Goal: Task Accomplishment & Management: Manage account settings

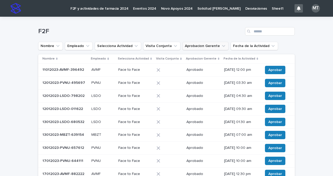
click at [192, 49] on button "Aprobacion Gerente" at bounding box center [205, 46] width 46 height 8
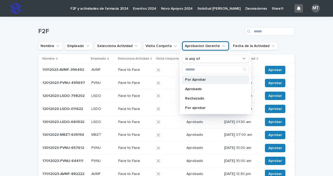
click at [209, 83] on div "Por Aprobar" at bounding box center [215, 80] width 67 height 8
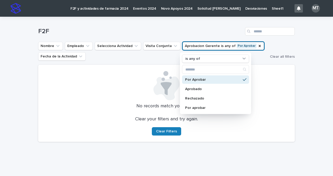
click at [267, 104] on p "No records match your filters" at bounding box center [166, 107] width 244 height 6
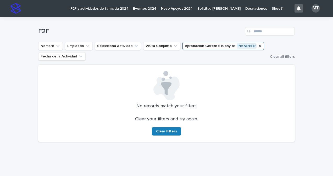
click at [90, 10] on p "F2F y actividades de farmacia 2024" at bounding box center [99, 5] width 58 height 11
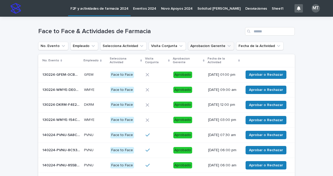
click at [210, 45] on button "Aprobacion Gerente" at bounding box center [211, 46] width 46 height 8
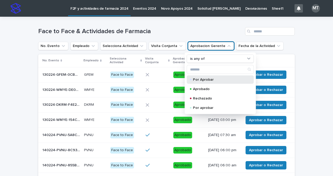
click at [208, 80] on p "Por Aprobar" at bounding box center [219, 80] width 52 height 4
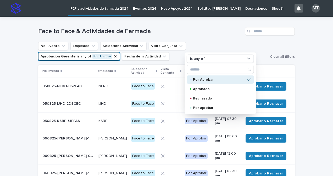
click at [302, 66] on div "Loading... Saving… Loading... Saving… Face to Face & Actividades de Farmacia No…" at bounding box center [166, 157] width 333 height 280
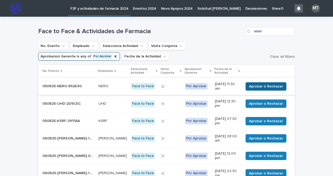
click at [258, 85] on span "Aprobar o Rechazar" at bounding box center [266, 86] width 34 height 5
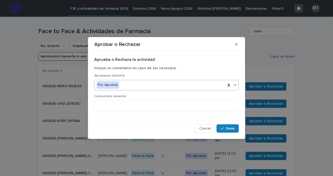
click at [142, 87] on div "Por Aprobar" at bounding box center [159, 85] width 131 height 9
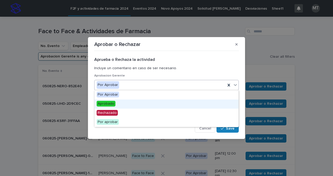
click at [108, 105] on span "Aprobado" at bounding box center [106, 104] width 19 height 6
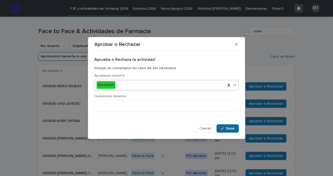
click at [223, 127] on icon "button" at bounding box center [222, 129] width 3 height 4
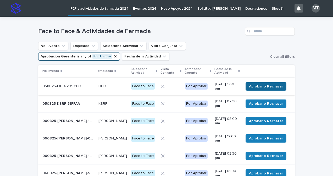
click at [253, 88] on span "Aprobar o Rechazar" at bounding box center [266, 86] width 34 height 5
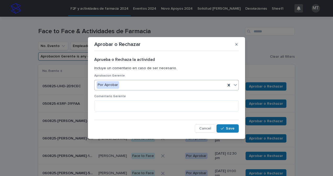
click at [121, 86] on div "Por Aprobar" at bounding box center [159, 85] width 131 height 9
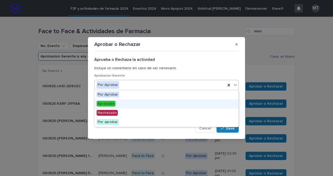
click at [109, 104] on span "Aprobado" at bounding box center [106, 104] width 19 height 6
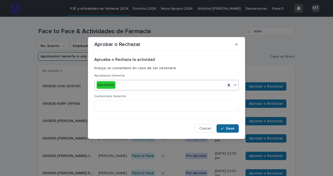
click at [229, 129] on span "Save" at bounding box center [230, 129] width 9 height 4
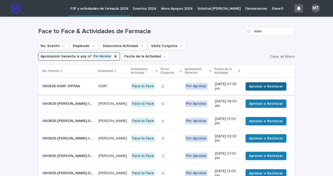
click at [258, 86] on span "Aprobar o Rechazar" at bounding box center [266, 86] width 34 height 5
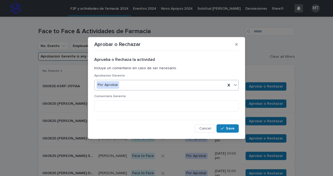
click at [150, 88] on div "Por Aprobar" at bounding box center [159, 85] width 131 height 9
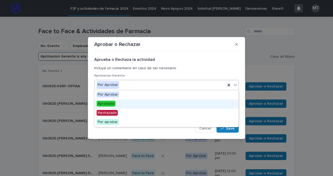
click at [117, 105] on div "Aprobado" at bounding box center [166, 104] width 144 height 9
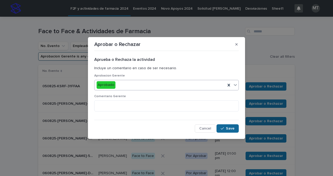
click at [227, 127] on span "Save" at bounding box center [230, 129] width 9 height 4
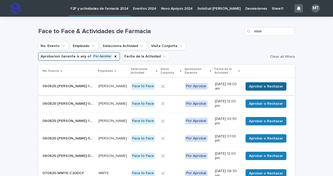
click at [266, 85] on span "Aprobar o Rechazar" at bounding box center [266, 86] width 34 height 5
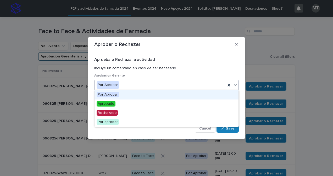
click at [149, 89] on div "Por Aprobar" at bounding box center [159, 85] width 131 height 9
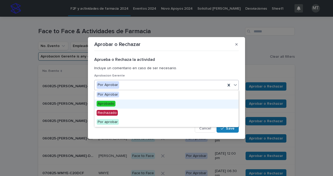
click at [172, 102] on div "Aprobado" at bounding box center [166, 104] width 144 height 9
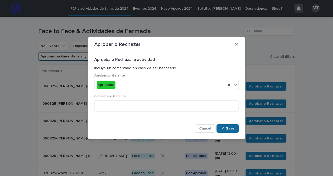
click at [223, 128] on icon "button" at bounding box center [222, 129] width 3 height 4
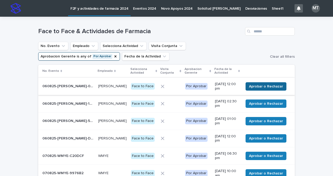
click at [262, 85] on span "Aprobar o Rechazar" at bounding box center [266, 86] width 34 height 5
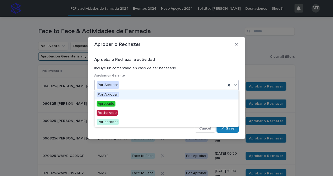
click at [142, 87] on div "Por Aprobar" at bounding box center [159, 85] width 131 height 9
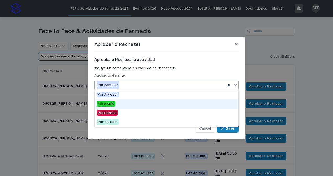
click at [116, 103] on div "Aprobado" at bounding box center [166, 104] width 144 height 9
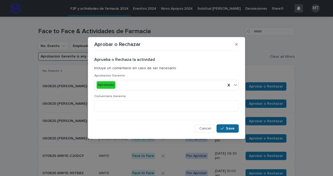
click at [228, 130] on span "Save" at bounding box center [230, 129] width 9 height 4
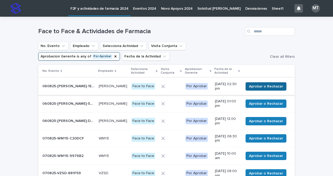
click at [261, 86] on span "Aprobar o Rechazar" at bounding box center [266, 86] width 34 height 5
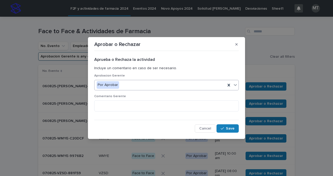
click at [140, 90] on div "Por Aprobar" at bounding box center [166, 85] width 144 height 10
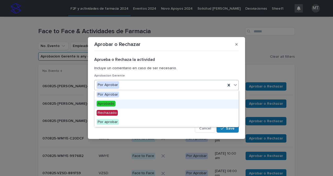
click at [118, 103] on div "Aprobado" at bounding box center [166, 104] width 144 height 9
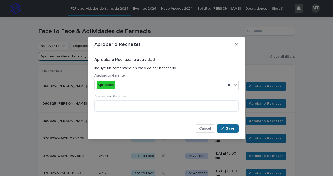
click at [232, 129] on span "Save" at bounding box center [230, 129] width 9 height 4
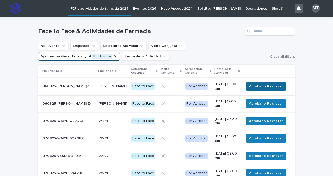
click at [253, 84] on span "Aprobar o Rechazar" at bounding box center [266, 86] width 34 height 5
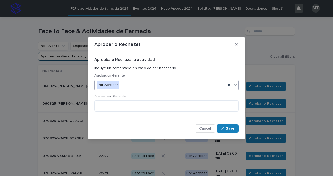
click at [142, 89] on div "Por Aprobar" at bounding box center [159, 85] width 131 height 9
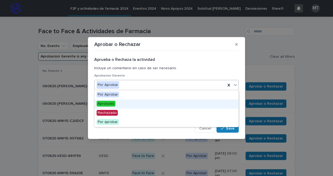
click at [123, 104] on div "Aprobado" at bounding box center [166, 104] width 144 height 9
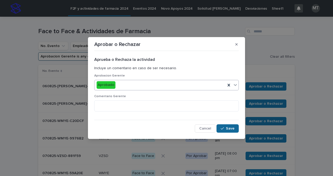
click at [230, 130] on span "Save" at bounding box center [230, 129] width 9 height 4
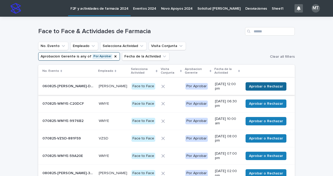
click at [259, 85] on span "Aprobar o Rechazar" at bounding box center [266, 86] width 34 height 5
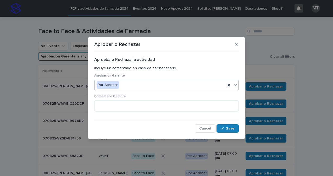
click at [141, 85] on div "Por Aprobar" at bounding box center [159, 85] width 131 height 9
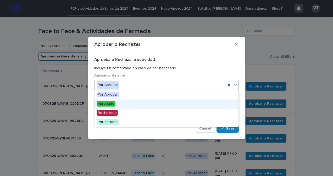
click at [117, 105] on div "Aprobado" at bounding box center [166, 104] width 144 height 9
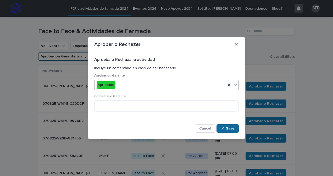
click at [229, 130] on span "Save" at bounding box center [230, 129] width 9 height 4
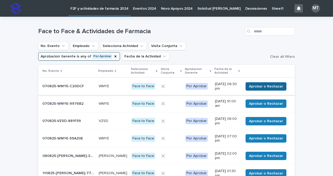
click at [277, 84] on span "Aprobar o Rechazar" at bounding box center [266, 86] width 34 height 5
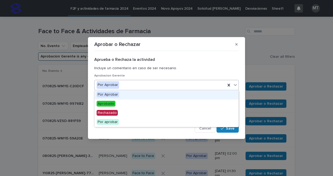
click at [141, 86] on div "Por Aprobar" at bounding box center [159, 85] width 131 height 9
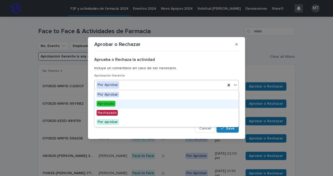
click at [114, 105] on span "Aprobado" at bounding box center [106, 104] width 19 height 6
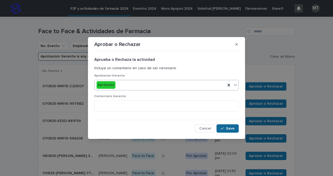
click at [232, 130] on span "Save" at bounding box center [230, 129] width 9 height 4
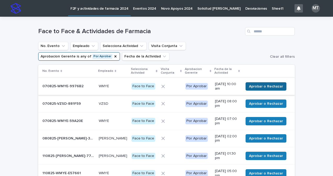
click at [254, 87] on span "Aprobar o Rechazar" at bounding box center [266, 86] width 34 height 5
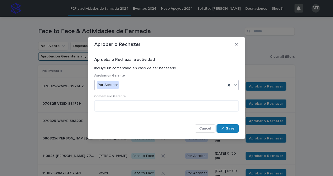
click at [141, 88] on div "Por Aprobar" at bounding box center [159, 85] width 131 height 9
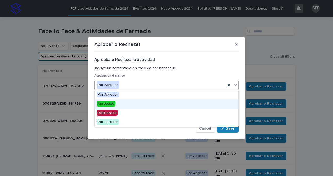
click at [118, 104] on div "Aprobado" at bounding box center [166, 104] width 144 height 9
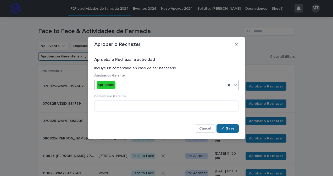
click at [235, 128] on button "Save" at bounding box center [227, 129] width 22 height 8
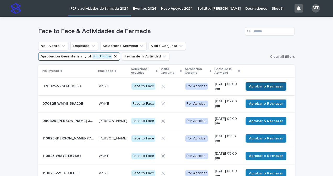
click at [260, 85] on span "Aprobar o Rechazar" at bounding box center [266, 86] width 34 height 5
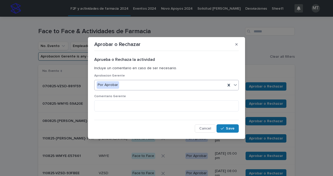
click at [145, 88] on div "Por Aprobar" at bounding box center [159, 85] width 131 height 9
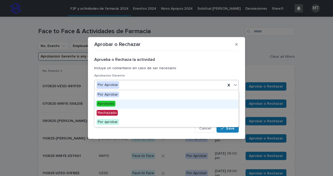
click at [115, 104] on div "Aprobado" at bounding box center [166, 104] width 144 height 9
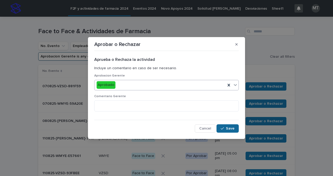
click at [234, 129] on span "Save" at bounding box center [230, 129] width 9 height 4
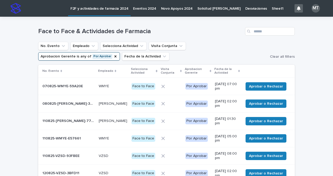
click at [244, 87] on div "Aprobar o Rechazar" at bounding box center [264, 86] width 43 height 8
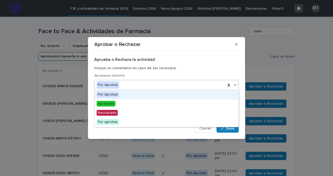
click at [124, 87] on div "Por Aprobar" at bounding box center [159, 85] width 131 height 9
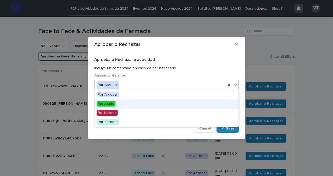
click at [105, 103] on span "Aprobado" at bounding box center [106, 104] width 19 height 6
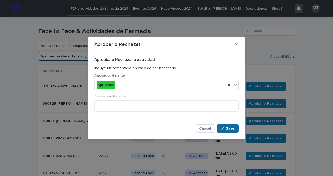
click at [227, 129] on span "Save" at bounding box center [230, 129] width 9 height 4
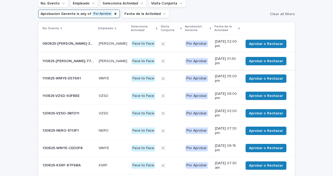
scroll to position [26, 0]
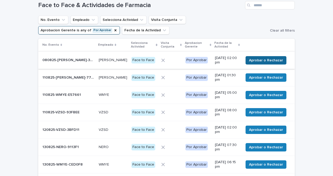
click at [269, 58] on button "Aprobar o Rechazar" at bounding box center [265, 60] width 41 height 8
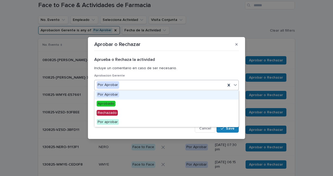
click at [165, 86] on div "Por Aprobar" at bounding box center [159, 85] width 131 height 9
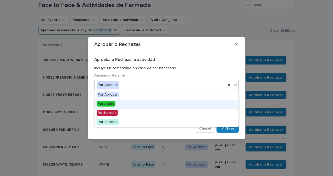
click at [125, 102] on div "Aprobado" at bounding box center [166, 104] width 144 height 9
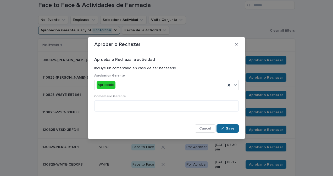
click at [228, 127] on span "Save" at bounding box center [230, 129] width 9 height 4
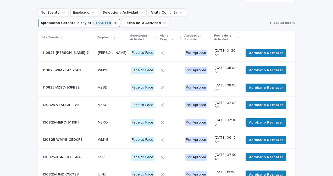
scroll to position [28, 0]
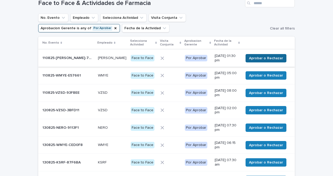
click at [259, 56] on span "Aprobar o Rechazar" at bounding box center [266, 58] width 34 height 5
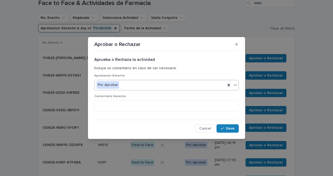
click at [145, 86] on div "Por Aprobar" at bounding box center [159, 85] width 131 height 9
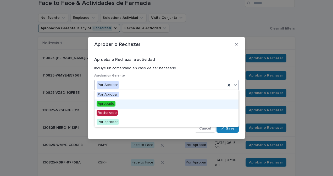
click at [128, 103] on div "Aprobado" at bounding box center [166, 104] width 144 height 9
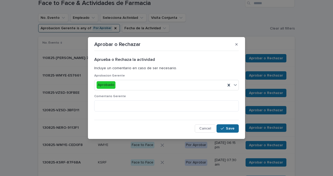
click at [226, 129] on div "button" at bounding box center [223, 129] width 5 height 4
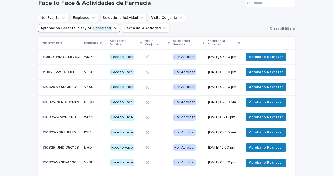
scroll to position [21, 0]
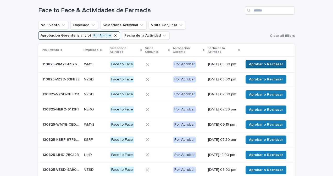
click at [256, 64] on span "Aprobar o Rechazar" at bounding box center [266, 64] width 34 height 5
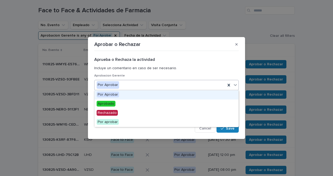
click at [132, 84] on div "Por Aprobar" at bounding box center [159, 85] width 131 height 9
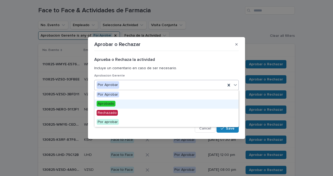
click at [121, 104] on div "Aprobado" at bounding box center [166, 104] width 144 height 9
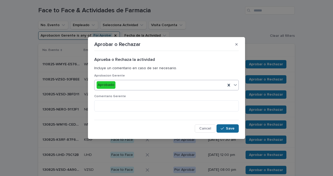
click at [223, 128] on icon "button" at bounding box center [222, 129] width 3 height 4
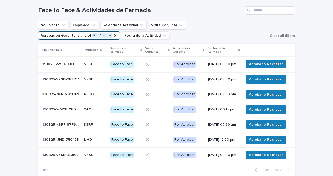
scroll to position [13, 0]
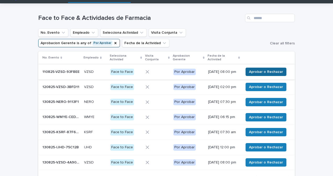
click at [252, 72] on span "Aprobar o Rechazar" at bounding box center [266, 71] width 34 height 5
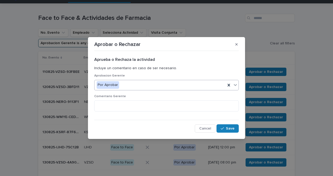
click at [144, 89] on div "Por Aprobar" at bounding box center [159, 85] width 131 height 9
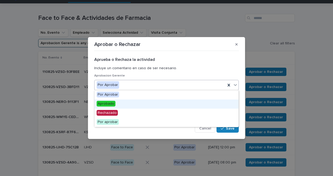
click at [126, 105] on div "Aprobado" at bounding box center [166, 104] width 144 height 9
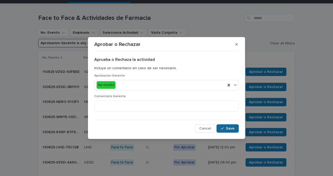
click at [231, 128] on span "Save" at bounding box center [230, 129] width 9 height 4
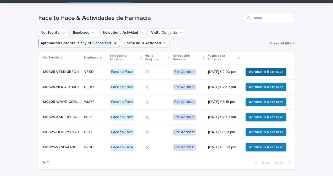
click at [252, 74] on span "Aprobar o Rechazar" at bounding box center [266, 71] width 34 height 5
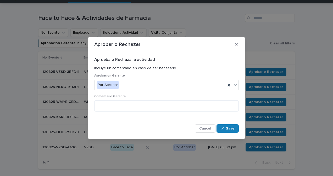
click at [154, 85] on div "Por Aprobar" at bounding box center [159, 85] width 131 height 9
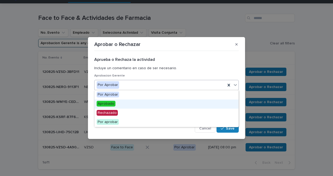
click at [121, 106] on div "Aprobado" at bounding box center [166, 104] width 144 height 9
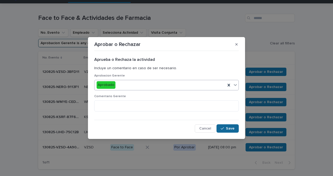
click at [223, 129] on icon "button" at bounding box center [222, 129] width 3 height 4
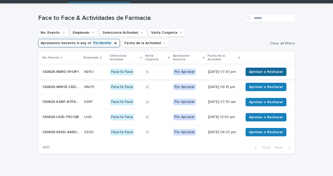
click at [266, 73] on span "Aprobar o Rechazar" at bounding box center [266, 71] width 34 height 5
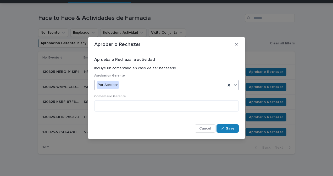
click at [163, 86] on div "Por Aprobar" at bounding box center [159, 85] width 131 height 9
click at [233, 128] on span "Save" at bounding box center [230, 129] width 9 height 4
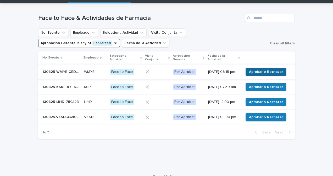
click at [260, 72] on span "Aprobar o Rechazar" at bounding box center [266, 71] width 34 height 5
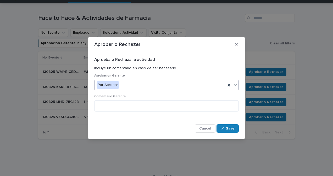
click at [164, 86] on div "Por Aprobar" at bounding box center [159, 85] width 131 height 9
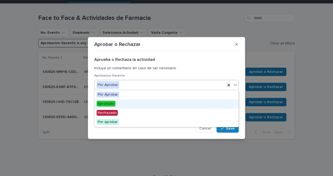
click at [127, 107] on div "Aprobado" at bounding box center [166, 104] width 144 height 9
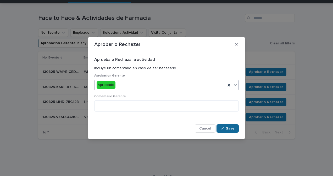
click at [222, 127] on icon "button" at bounding box center [222, 129] width 3 height 4
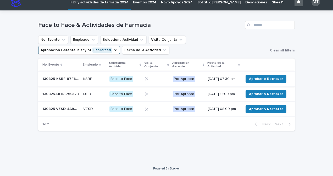
scroll to position [8, 0]
click at [260, 76] on span "Aprobar o Rechazar" at bounding box center [266, 78] width 34 height 5
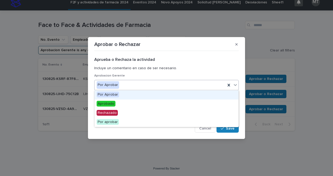
click at [146, 87] on div "Por Aprobar" at bounding box center [159, 85] width 131 height 9
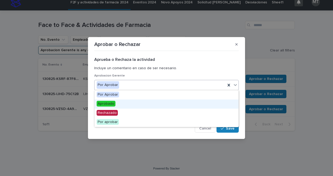
click at [134, 102] on div "Aprobado" at bounding box center [166, 104] width 144 height 9
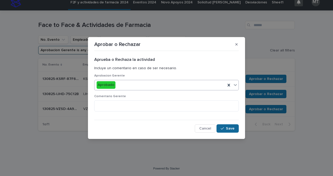
click at [228, 128] on span "Save" at bounding box center [230, 129] width 9 height 4
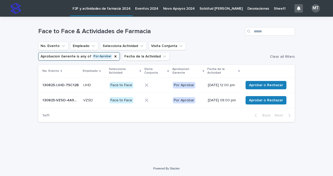
scroll to position [0, 0]
click at [262, 85] on span "Aprobar o Rechazar" at bounding box center [266, 85] width 34 height 5
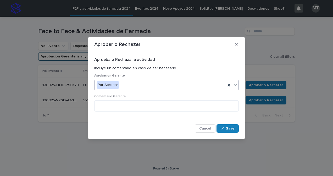
click at [151, 89] on div "Por Aprobar" at bounding box center [159, 85] width 131 height 9
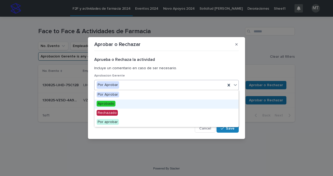
click at [138, 103] on div "Aprobado" at bounding box center [166, 104] width 144 height 9
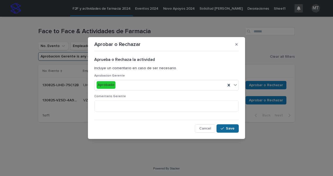
click at [228, 127] on span "Save" at bounding box center [230, 129] width 9 height 4
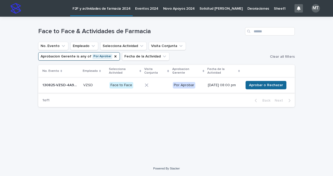
click at [266, 86] on span "Aprobar o Rechazar" at bounding box center [266, 85] width 34 height 5
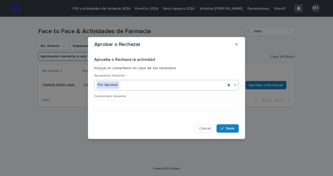
click at [151, 89] on div "Por Aprobar" at bounding box center [159, 85] width 131 height 9
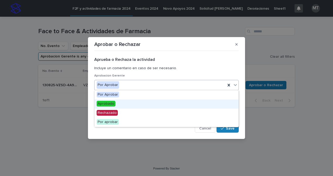
drag, startPoint x: 139, startPoint y: 99, endPoint x: 136, endPoint y: 103, distance: 4.8
click at [136, 103] on div "Aprobado" at bounding box center [166, 104] width 144 height 9
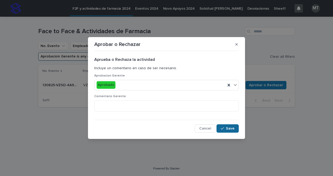
click at [229, 128] on span "Save" at bounding box center [230, 129] width 9 height 4
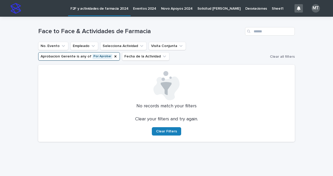
click at [117, 54] on icon "Aprobacion Gerente" at bounding box center [115, 56] width 4 height 4
